Goal: Task Accomplishment & Management: Manage account settings

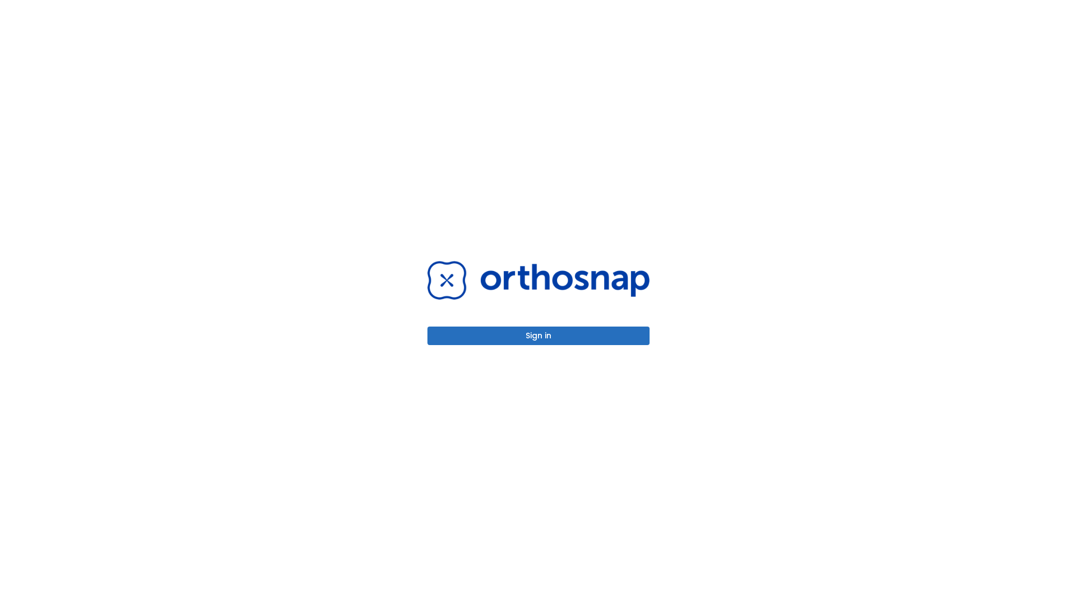
click at [538, 335] on button "Sign in" at bounding box center [538, 335] width 222 height 19
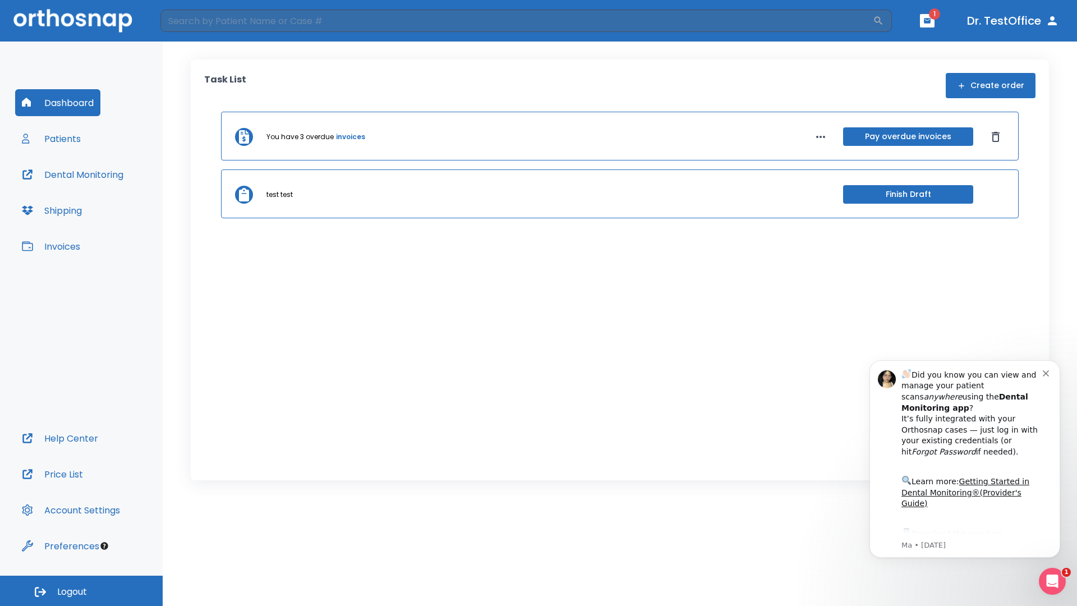
click at [81, 591] on span "Logout" at bounding box center [72, 592] width 30 height 12
